Goal: Find contact information: Find contact information

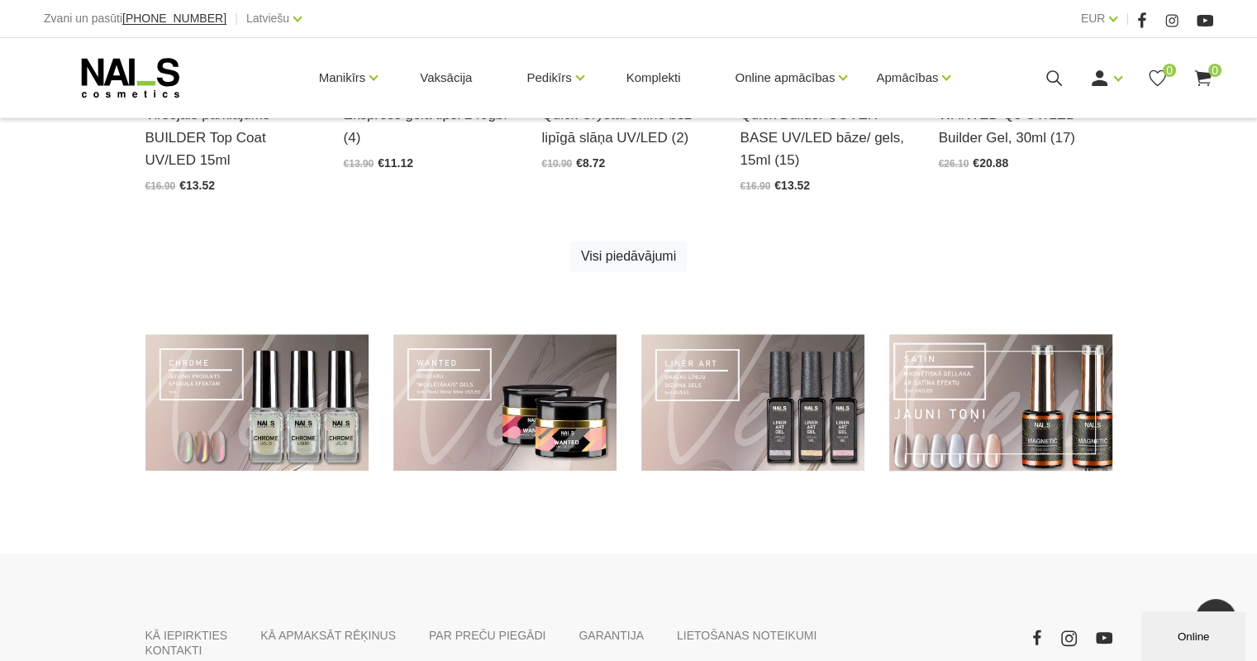
scroll to position [1257, 0]
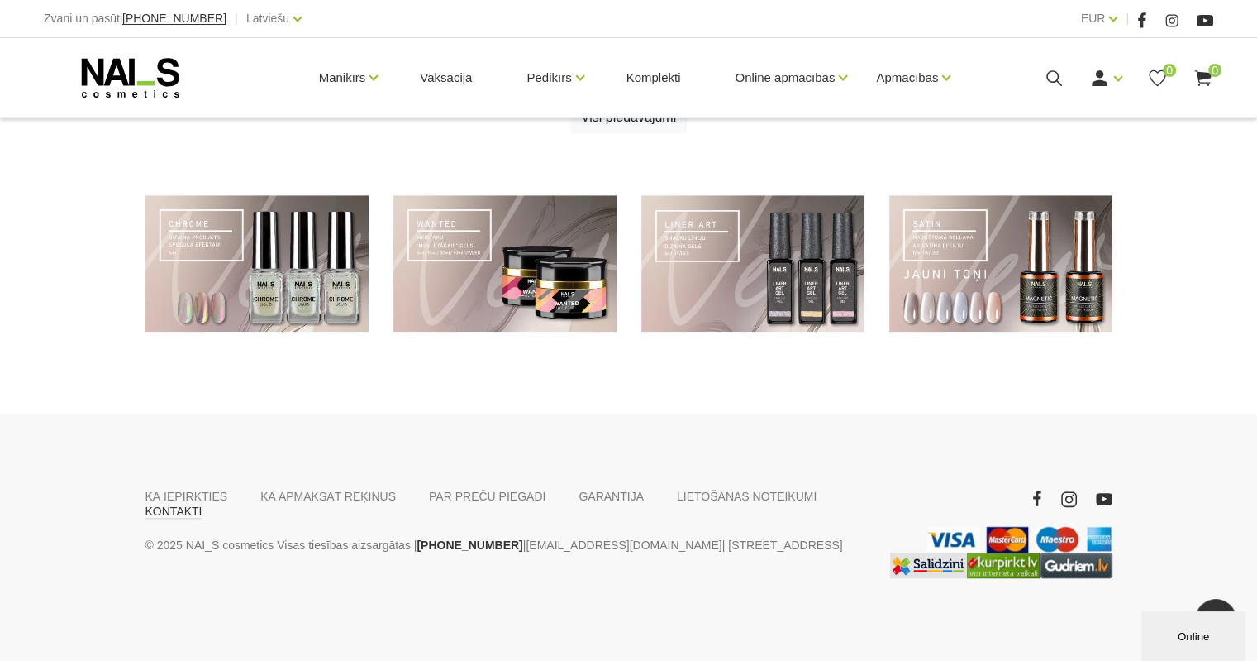
click at [203, 503] on link "KONTAKTI" at bounding box center [173, 510] width 57 height 15
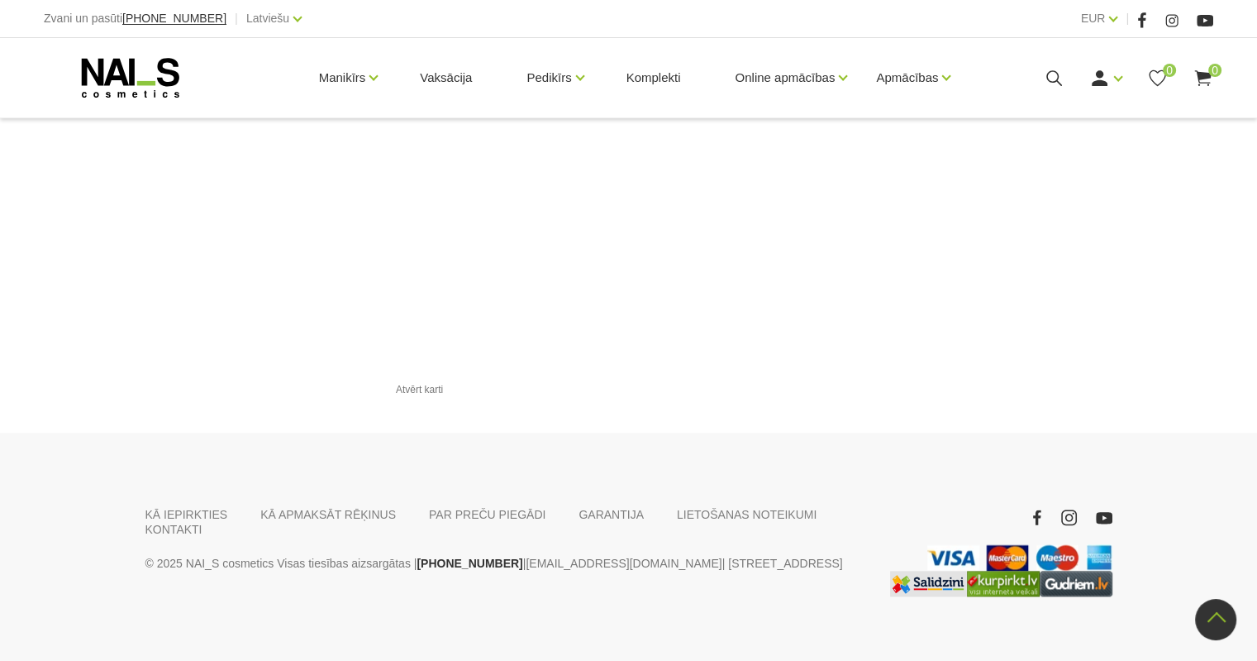
scroll to position [1869, 0]
click at [202, 506] on link "KĀ IEPIRKTIES" at bounding box center [186, 513] width 83 height 15
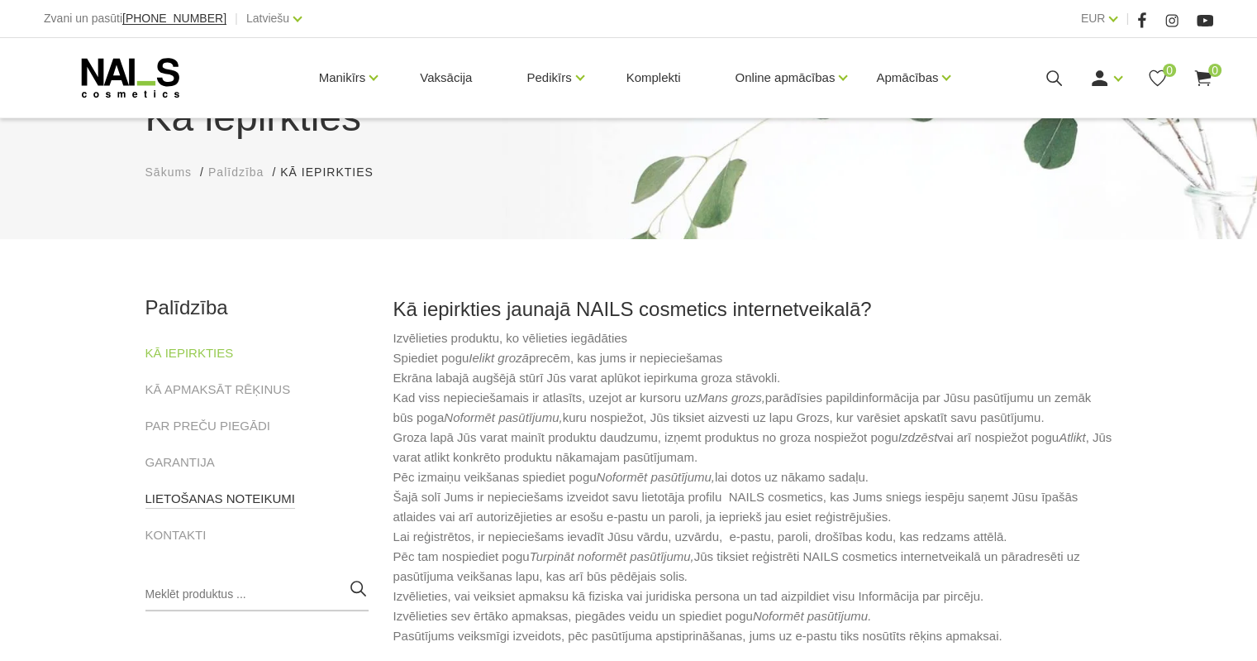
scroll to position [248, 0]
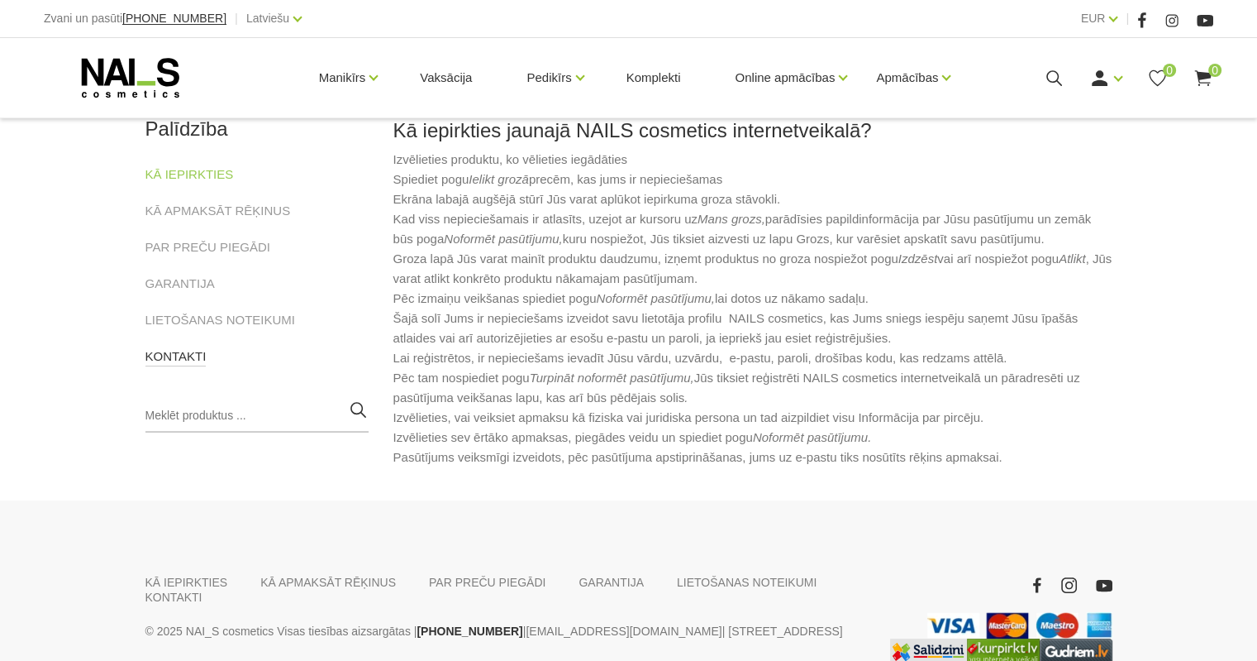
click at [186, 361] on link "KONTAKTI" at bounding box center [175, 356] width 61 height 20
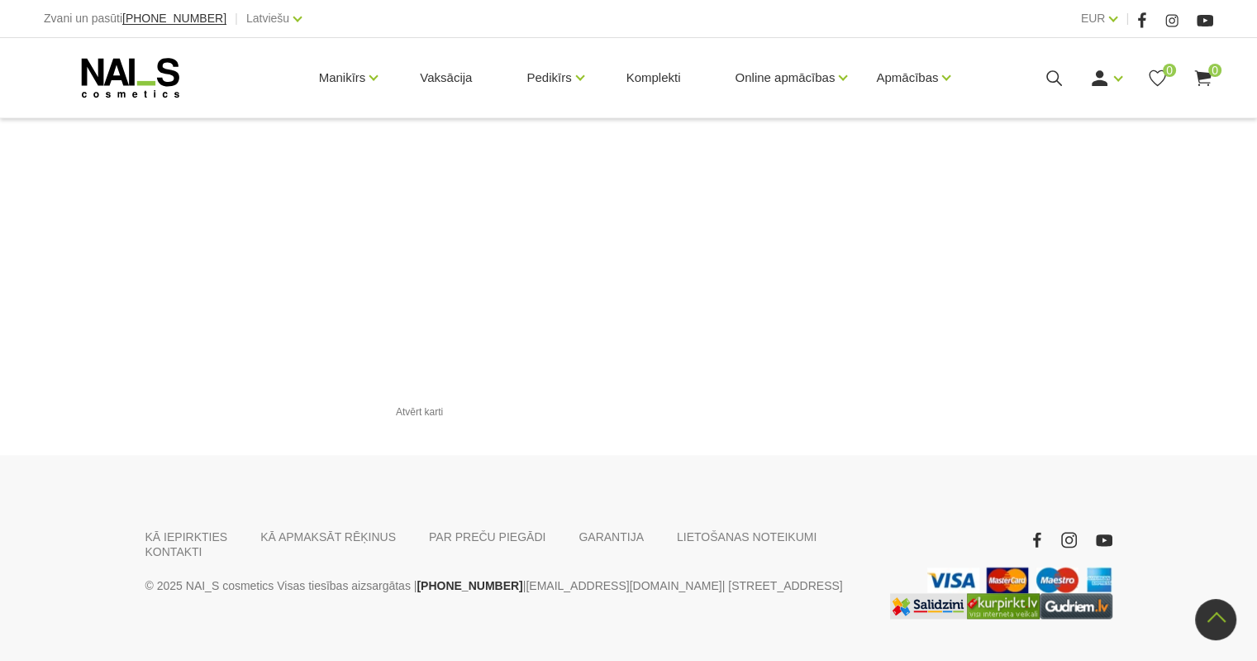
scroll to position [1869, 0]
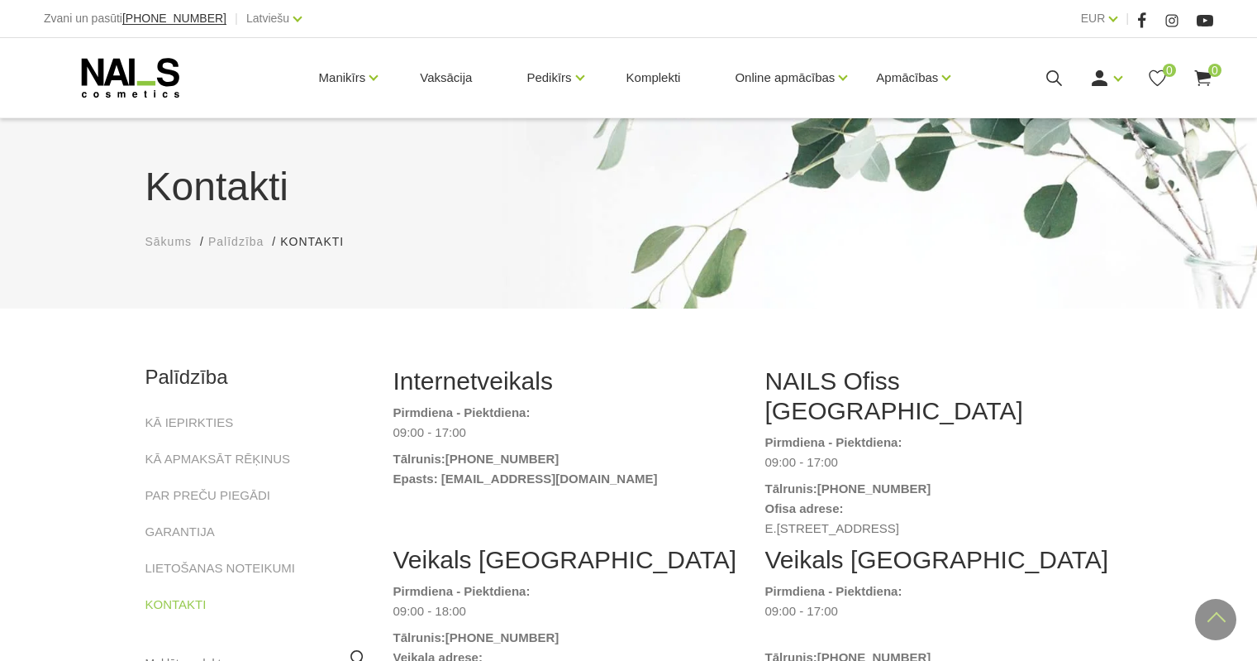
scroll to position [1869, 0]
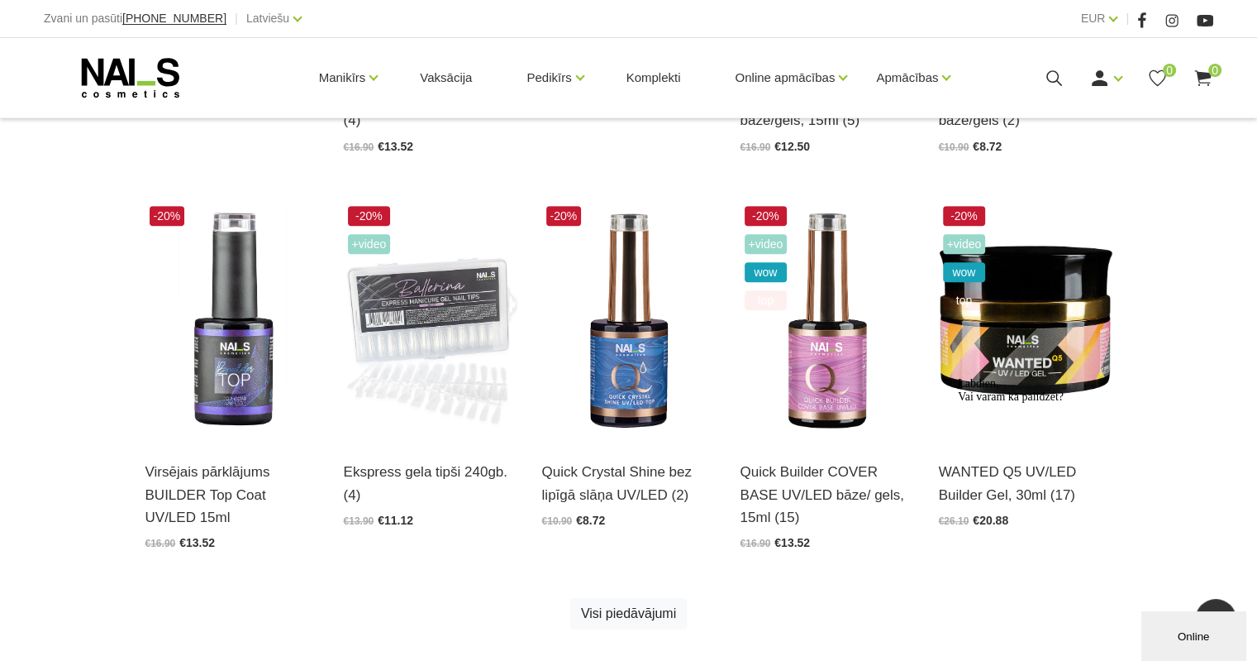
scroll to position [595, 0]
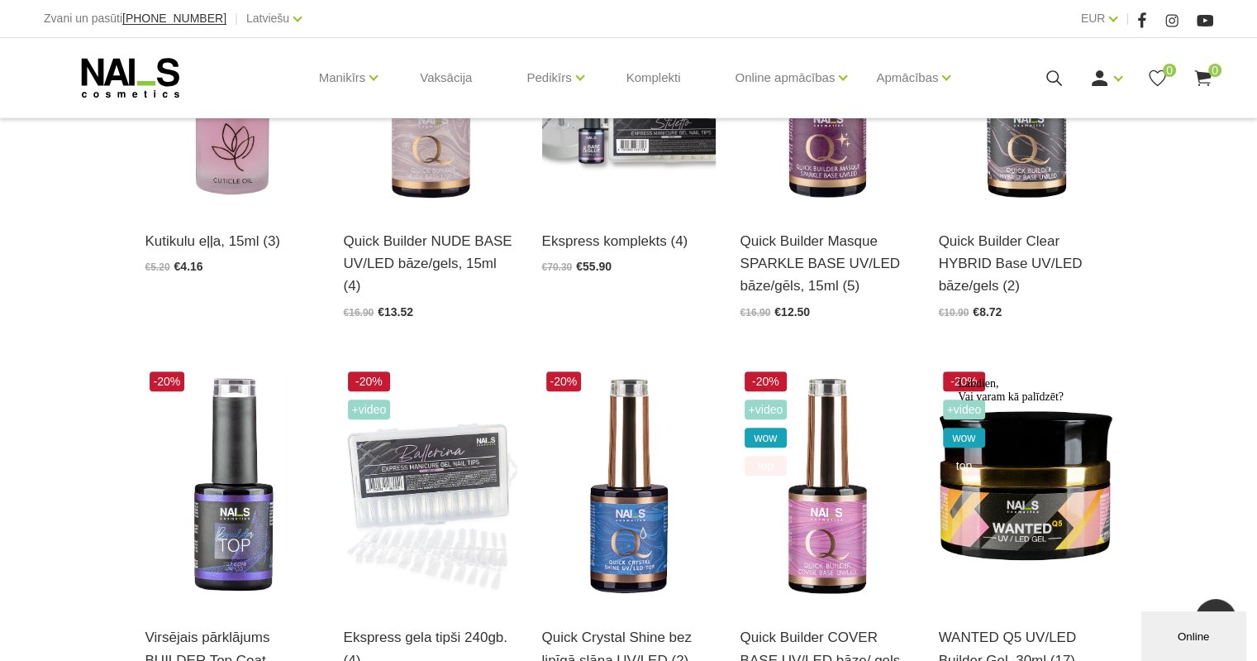
click at [122, 64] on icon at bounding box center [131, 77] width 174 height 41
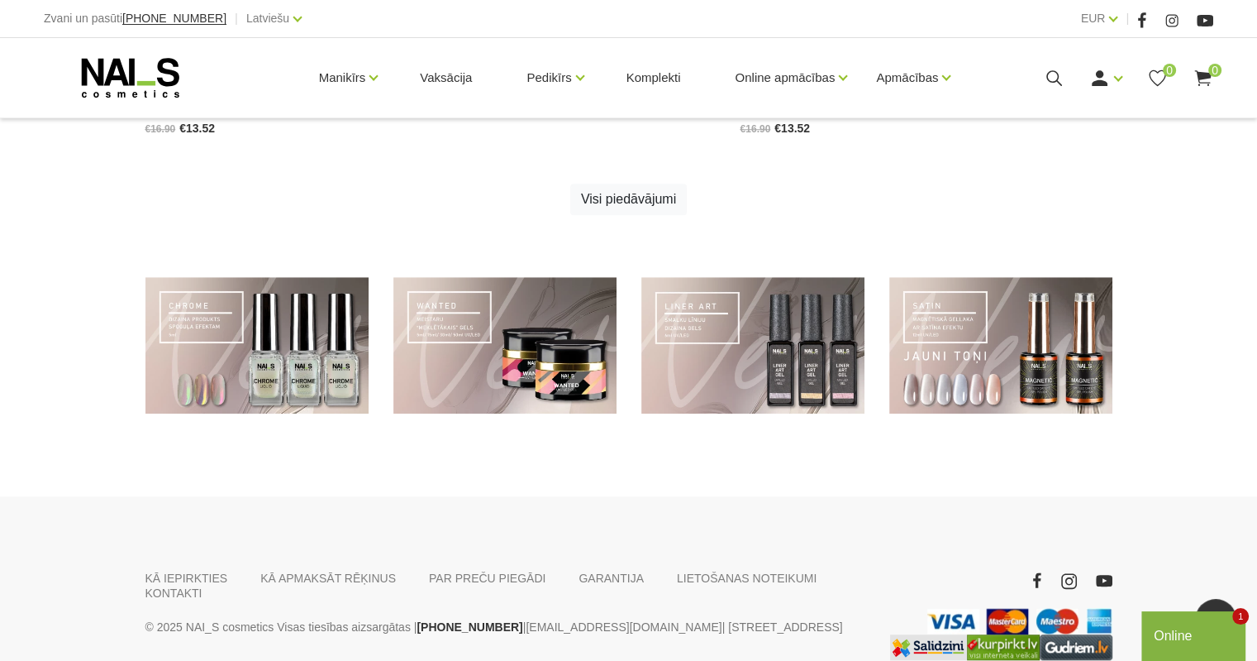
scroll to position [1257, 0]
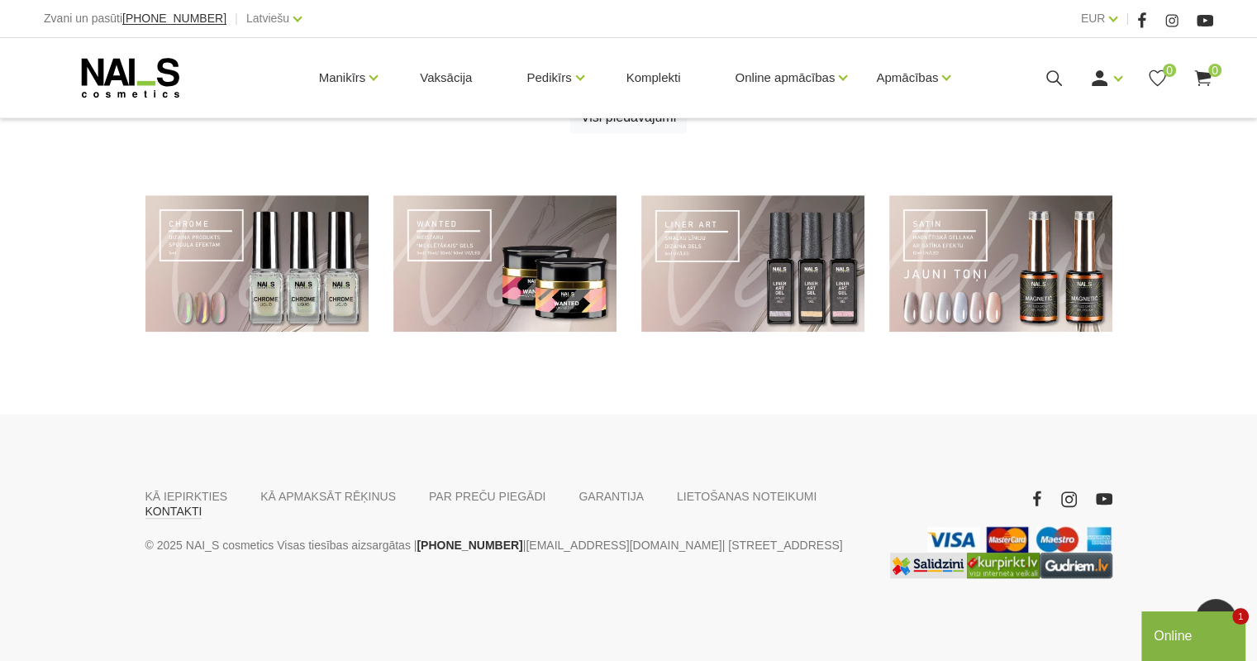
click at [203, 503] on link "KONTAKTI" at bounding box center [173, 510] width 57 height 15
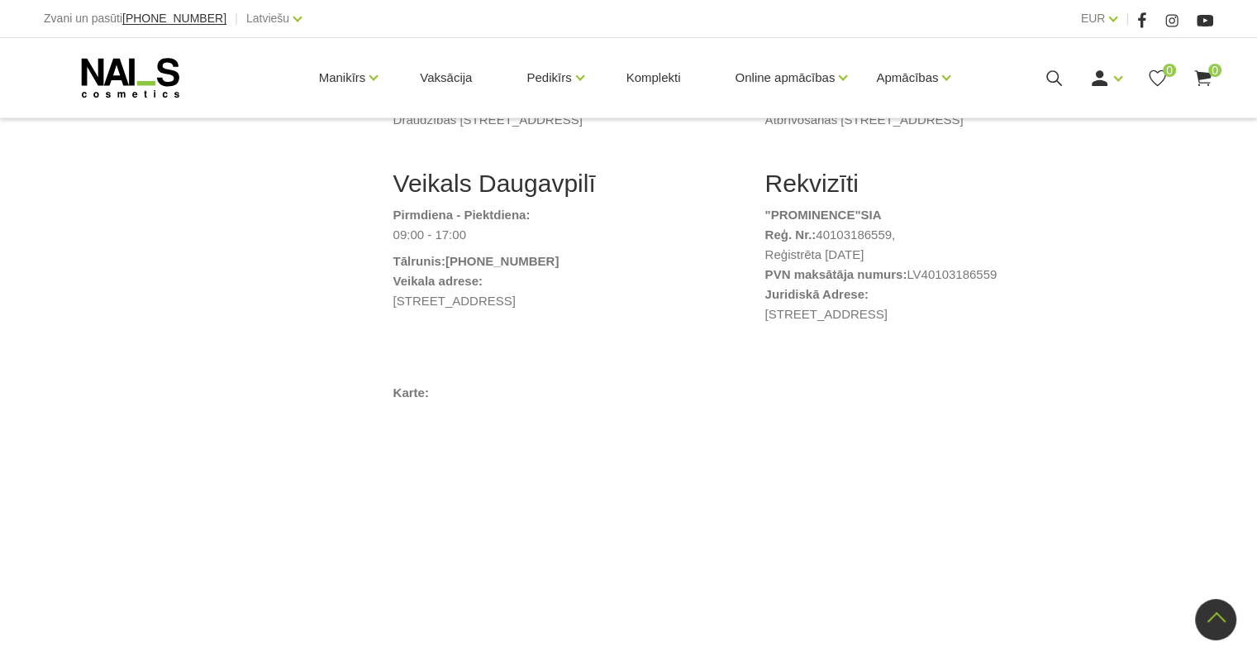
scroll to position [827, 0]
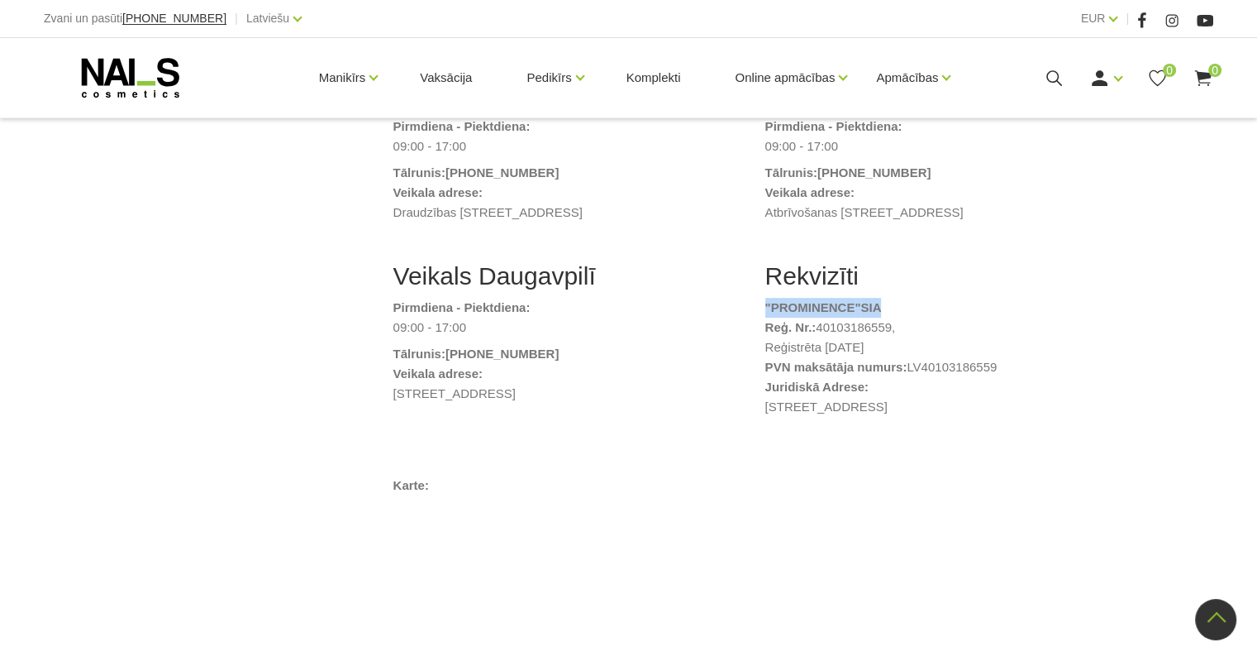
drag, startPoint x: 889, startPoint y: 291, endPoint x: 760, endPoint y: 290, distance: 129.8
click at [760, 290] on div "Rekvizīti "PROMINENCE " SIA Reģ. Nr.: 40103186559, Reģistrēta 19.08.2008 PVN ma…" at bounding box center [939, 351] width 372 height 181
copy strong ""PROMINENCE " SIA"
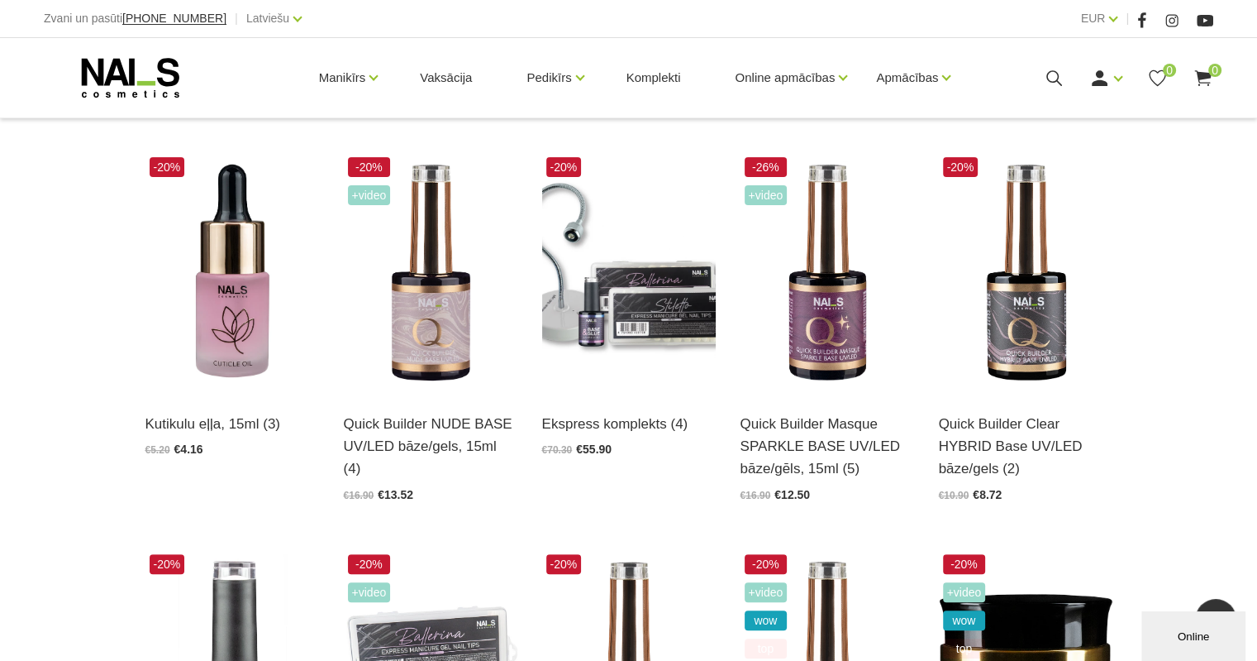
scroll to position [413, 0]
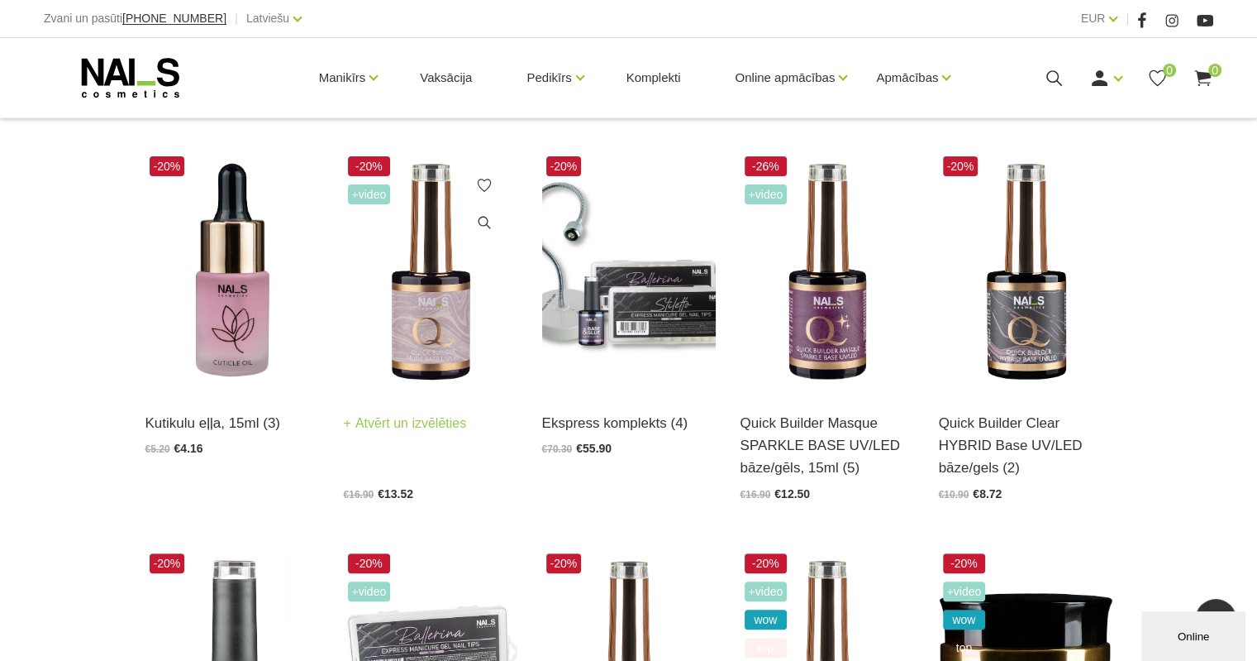
click at [430, 300] on img at bounding box center [431, 271] width 174 height 239
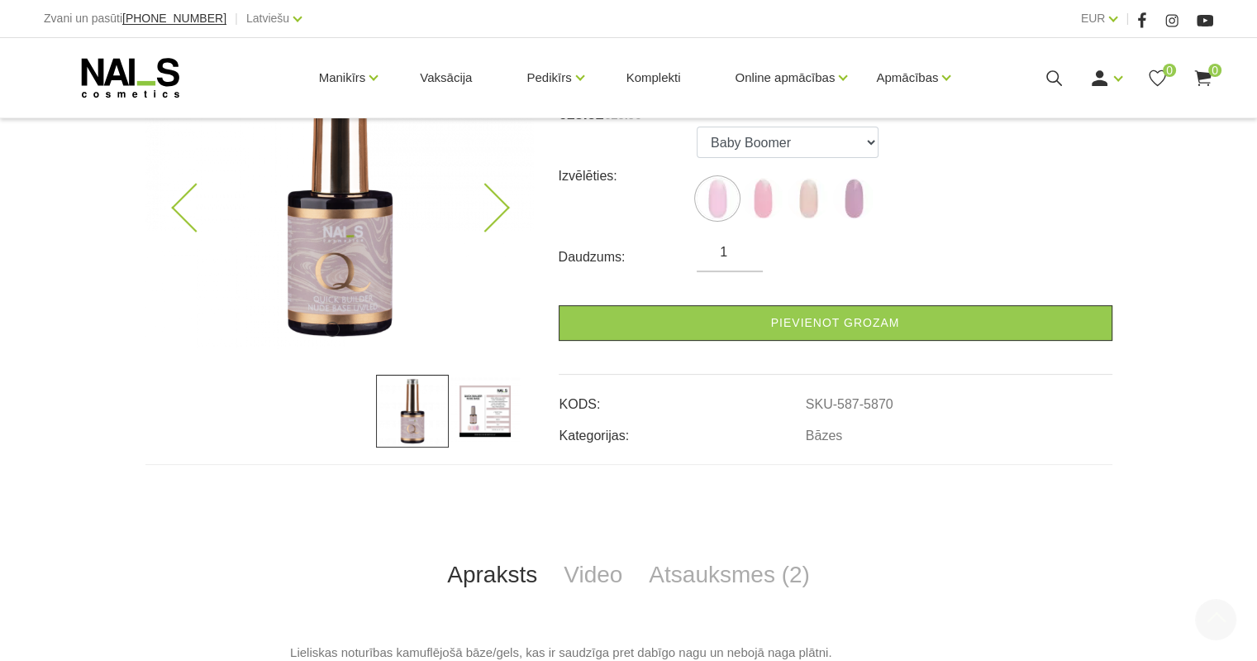
scroll to position [331, 0]
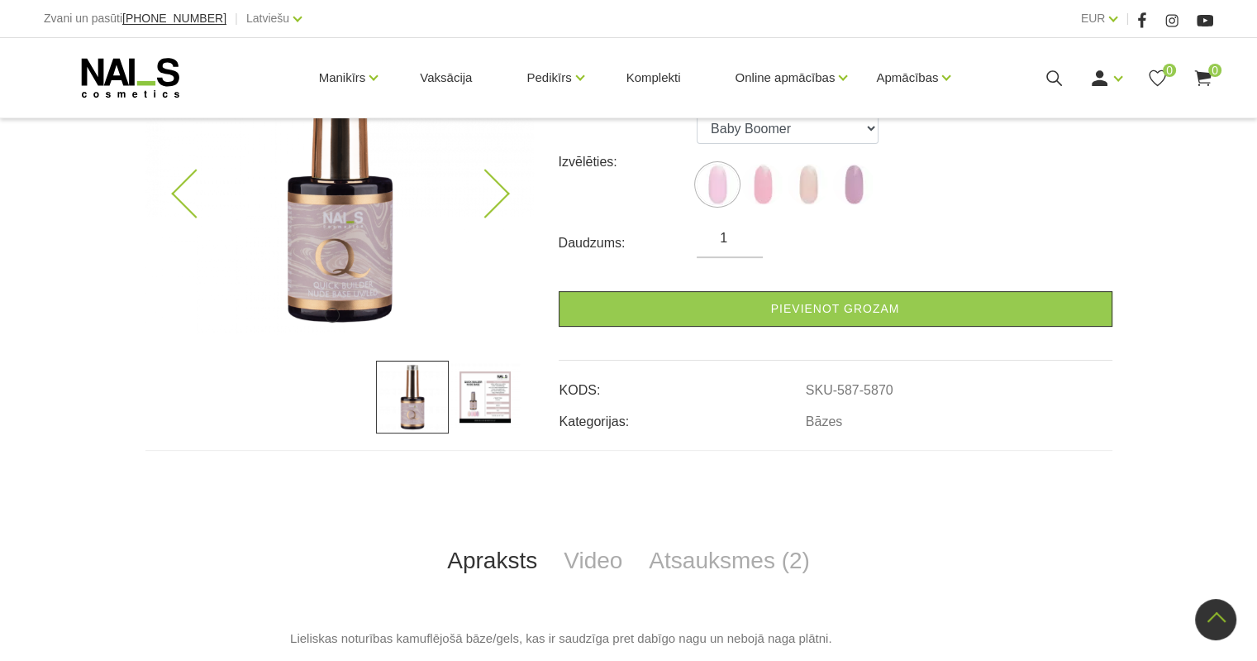
click at [361, 228] on img at bounding box center [339, 177] width 389 height 317
click at [507, 196] on img at bounding box center [339, 177] width 389 height 317
click at [505, 195] on icon at bounding box center [484, 193] width 49 height 49
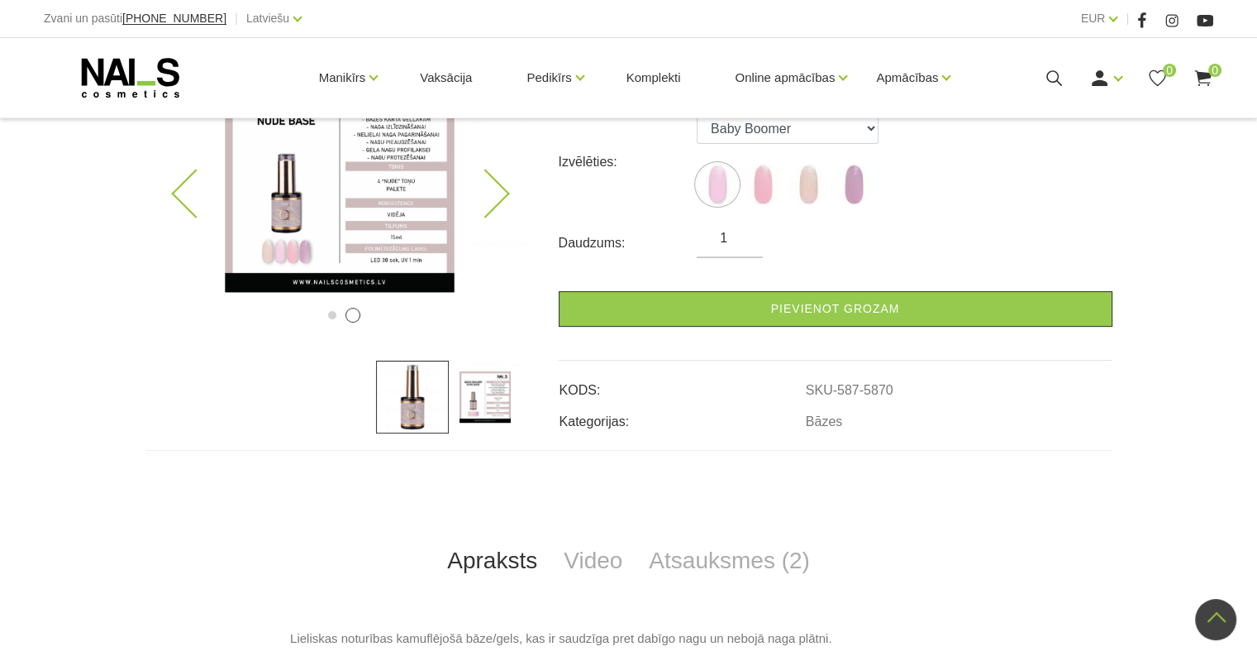
scroll to position [165, 0]
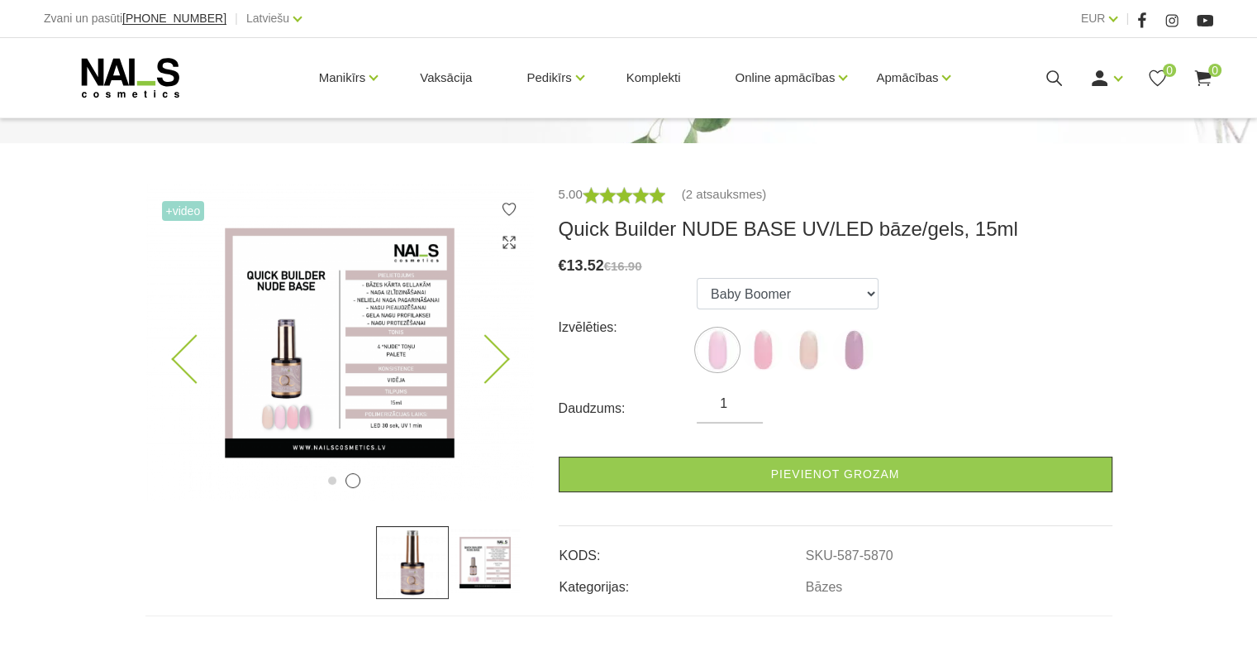
click at [496, 355] on icon at bounding box center [484, 359] width 49 height 49
click at [494, 360] on icon at bounding box center [484, 359] width 49 height 49
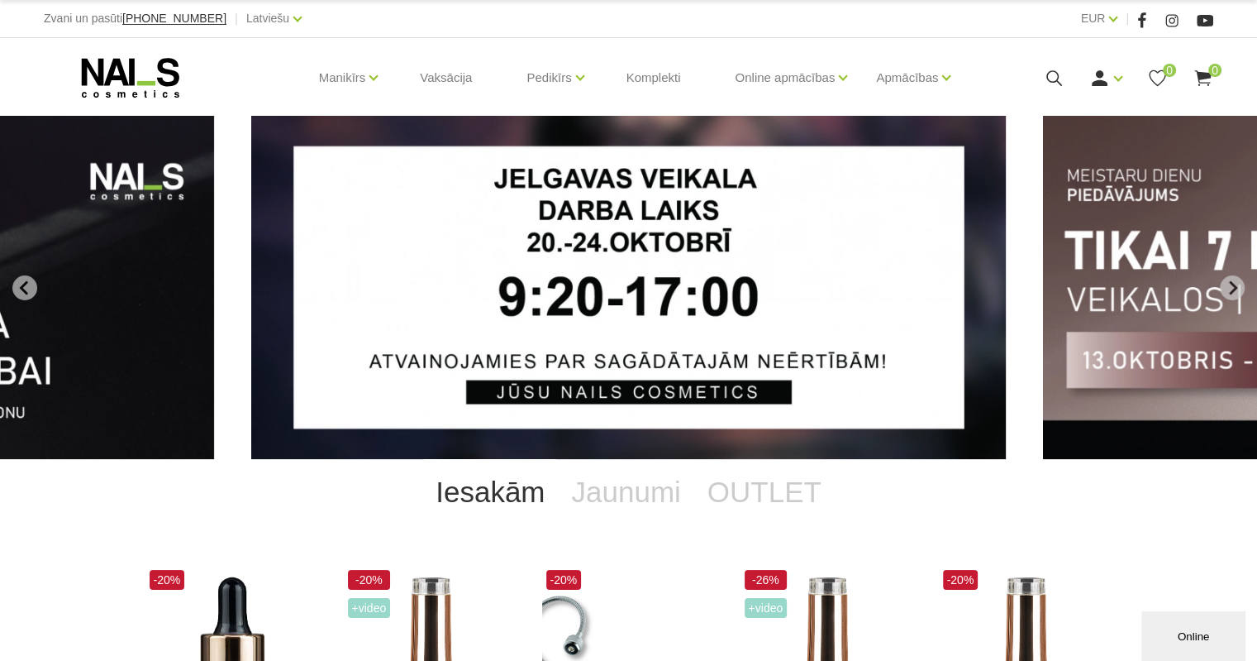
click at [122, 60] on icon at bounding box center [131, 77] width 174 height 41
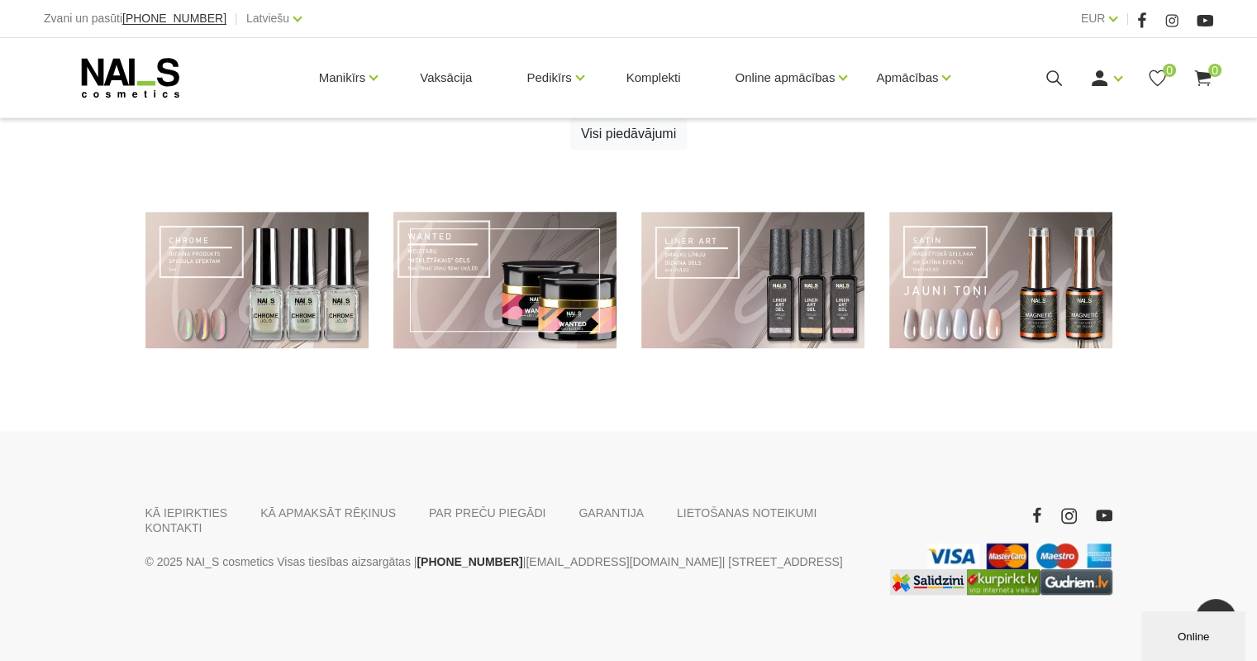
scroll to position [1257, 0]
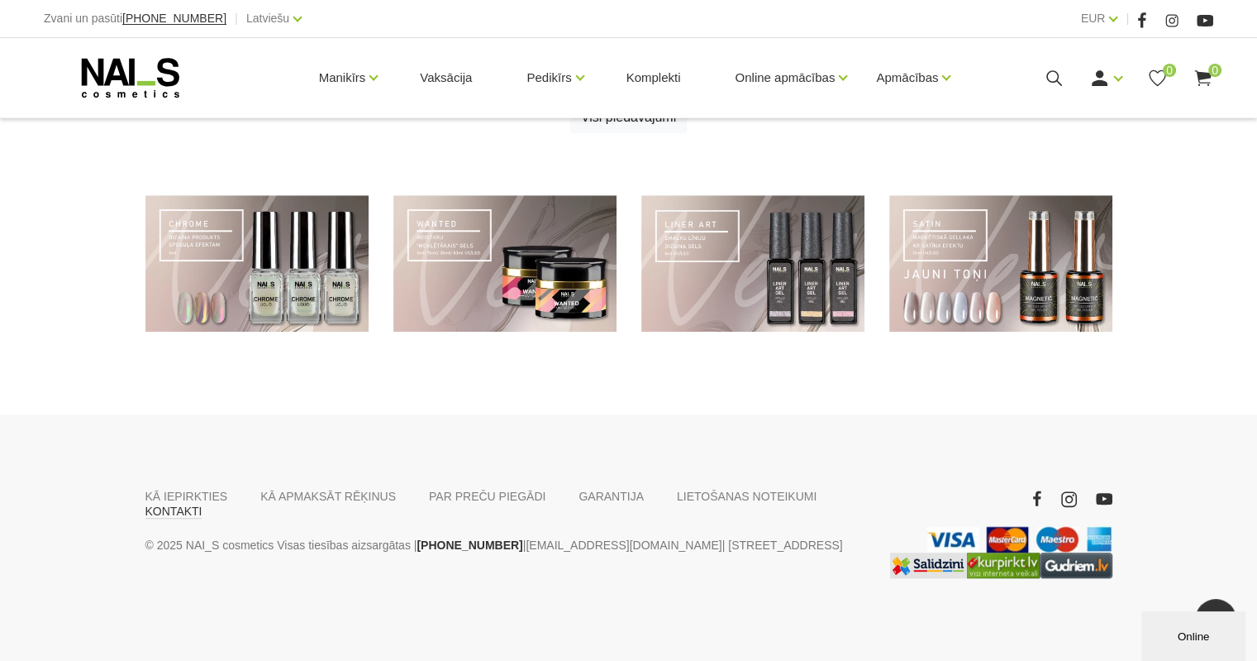
click at [203, 503] on link "KONTAKTI" at bounding box center [173, 510] width 57 height 15
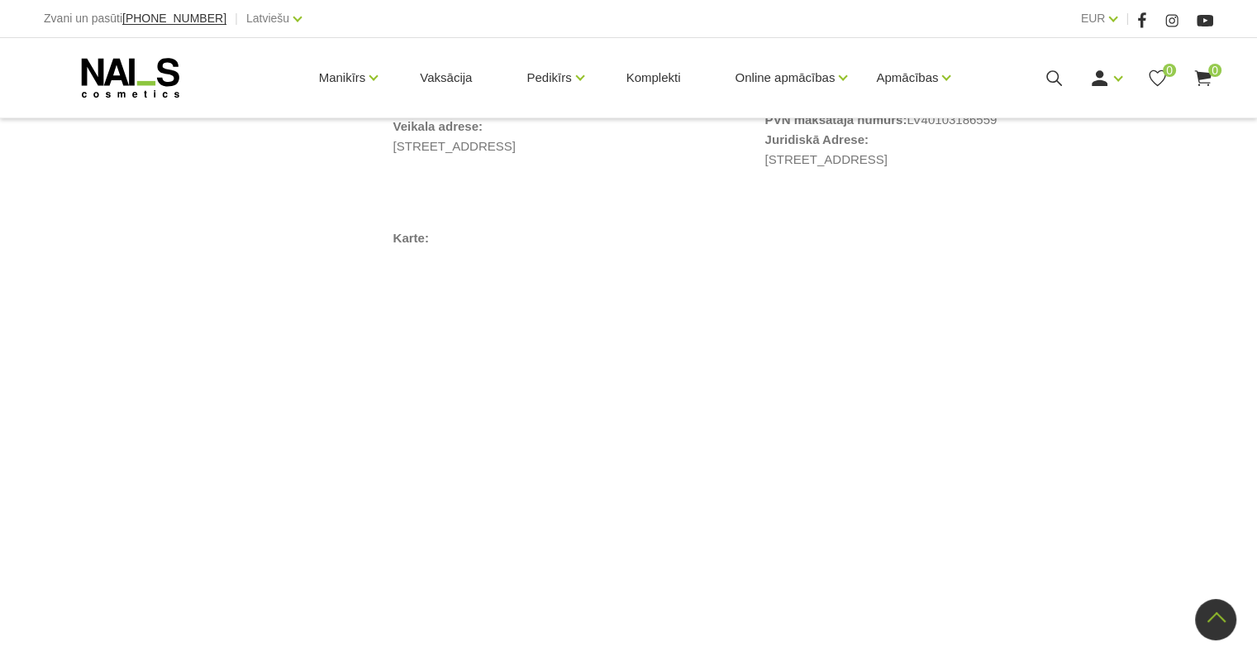
scroll to position [1075, 0]
click at [105, 75] on icon at bounding box center [131, 77] width 174 height 41
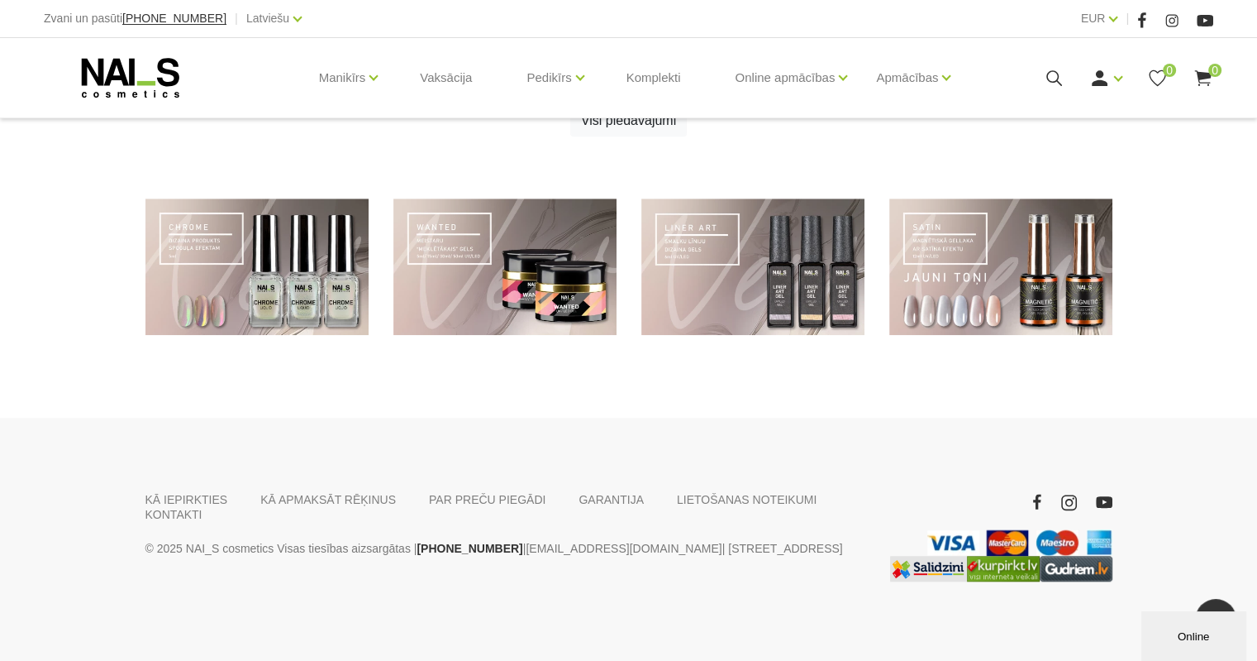
scroll to position [1257, 0]
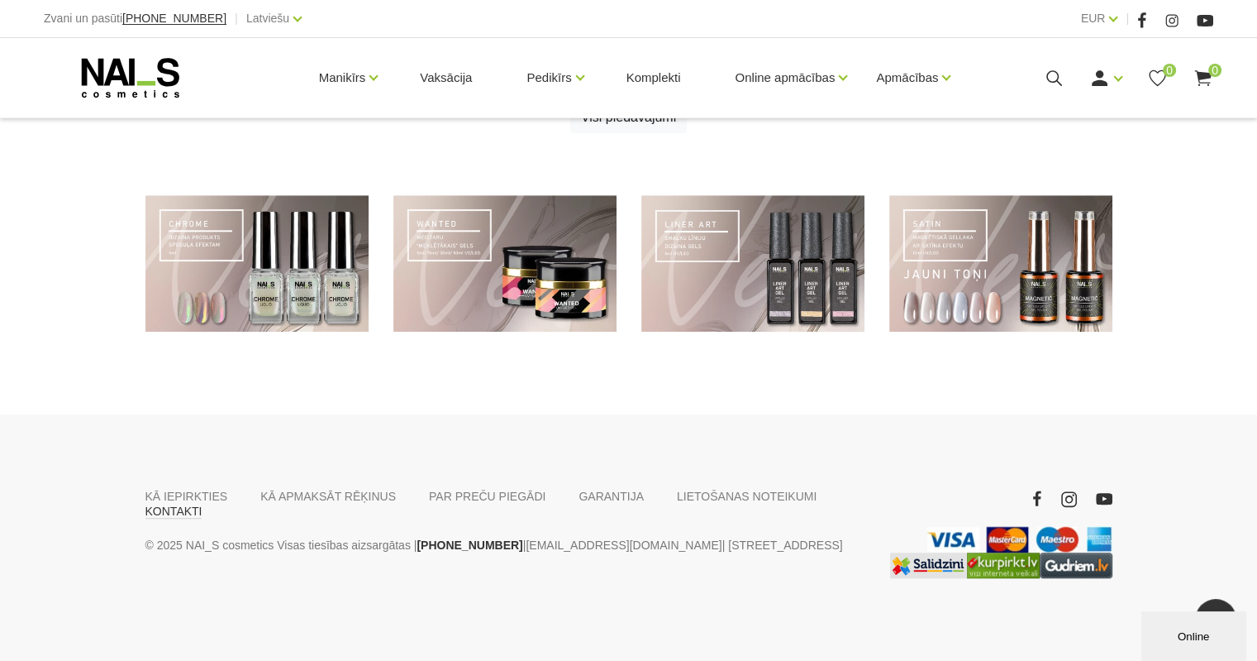
click at [203, 503] on link "KONTAKTI" at bounding box center [173, 510] width 57 height 15
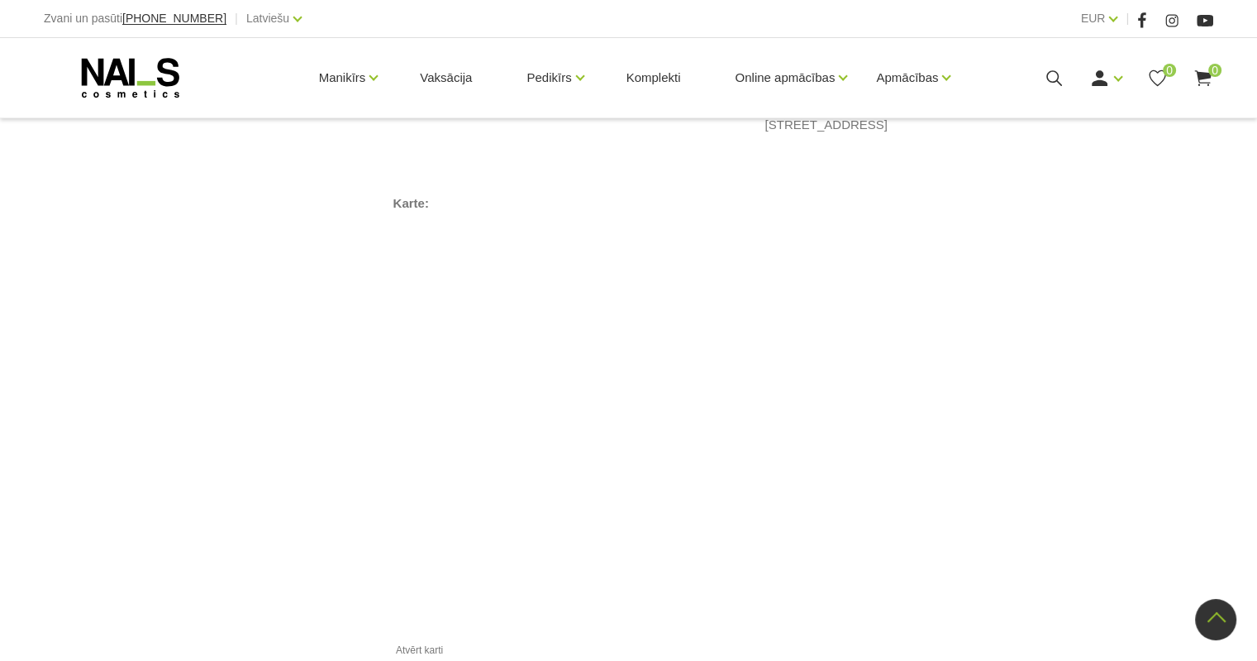
scroll to position [1157, 0]
